Goal: Navigation & Orientation: Find specific page/section

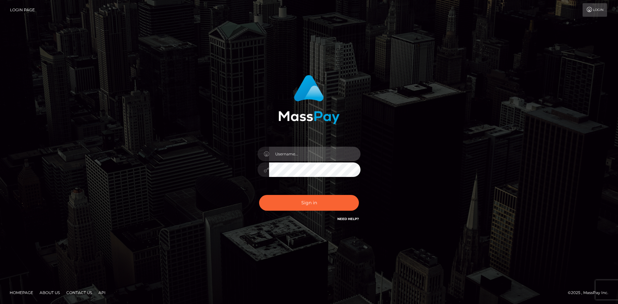
click at [292, 153] on input "text" at bounding box center [314, 154] width 91 height 14
type input "Amy.Springer2"
click at [383, 138] on div "Amy.Springer2 Sign in" at bounding box center [309, 148] width 169 height 157
click at [332, 153] on input "Amy.Springer2" at bounding box center [314, 154] width 91 height 14
type input "Amy.Springer2"
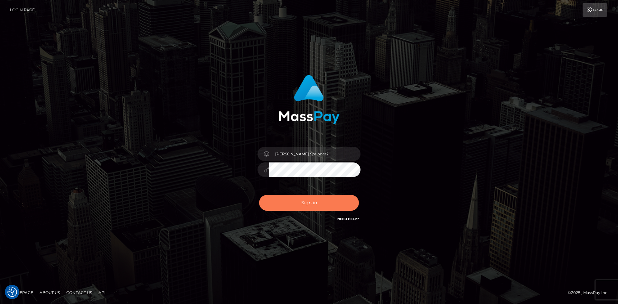
click at [299, 203] on button "Sign in" at bounding box center [309, 203] width 100 height 16
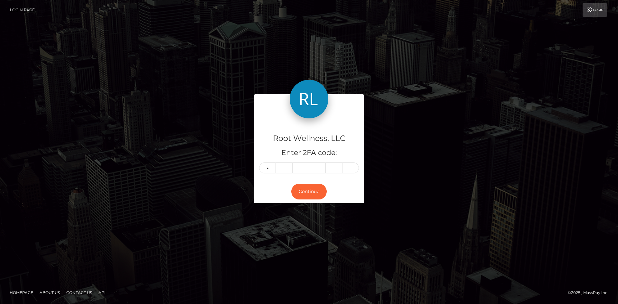
type input "5"
type input "0"
type input "8"
type input "3"
type input "4"
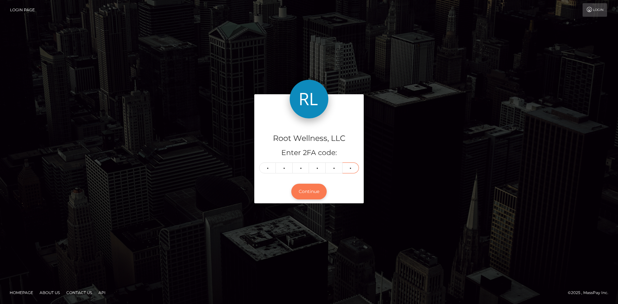
type input "1"
click at [305, 189] on button "Continue" at bounding box center [308, 192] width 35 height 16
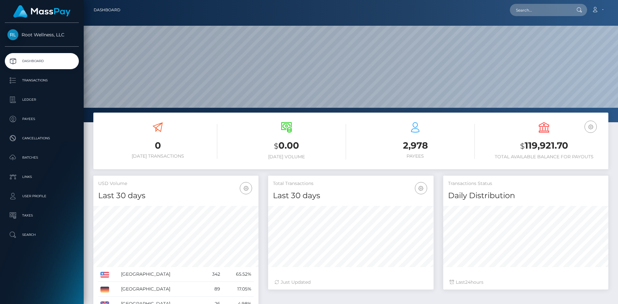
scroll to position [114, 165]
click at [28, 156] on p "Batches" at bounding box center [41, 158] width 69 height 10
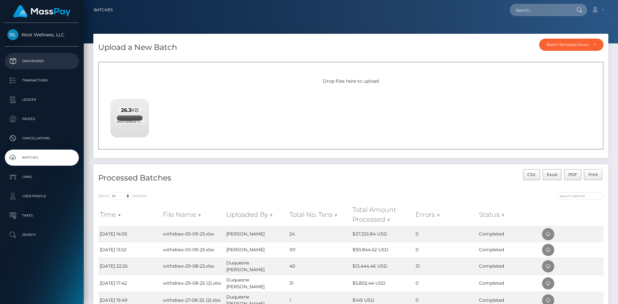
click at [36, 62] on p "Dashboard" at bounding box center [41, 61] width 69 height 10
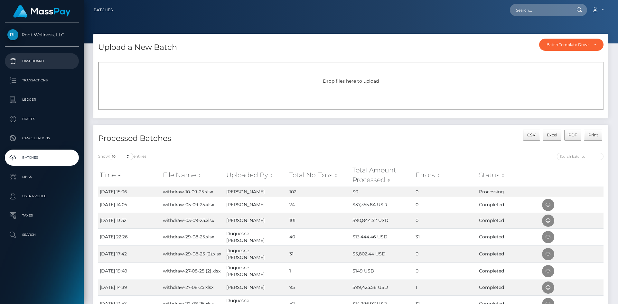
click at [33, 58] on p "Dashboard" at bounding box center [41, 61] width 69 height 10
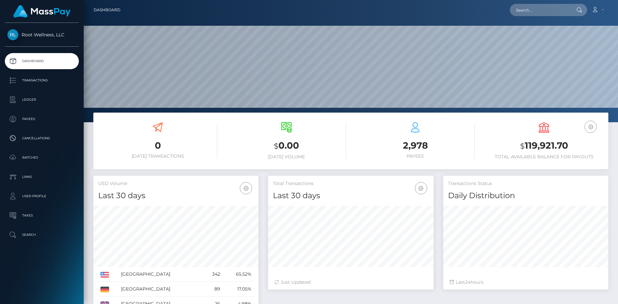
scroll to position [114, 165]
click at [30, 157] on p "Batches" at bounding box center [41, 158] width 69 height 10
